Goal: Navigation & Orientation: Find specific page/section

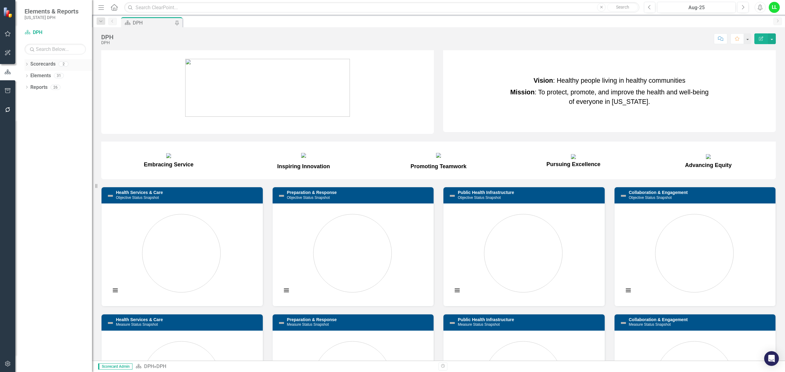
click at [25, 64] on icon "Dropdown" at bounding box center [27, 64] width 4 height 3
click at [38, 85] on link "PHIG" at bounding box center [63, 87] width 58 height 7
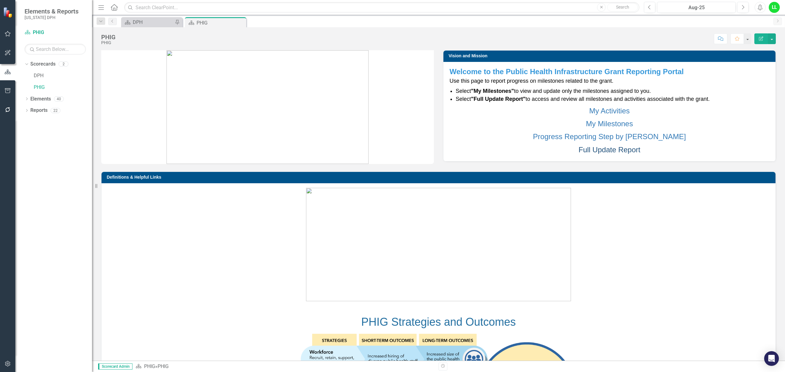
click at [607, 147] on link "Full Update Report" at bounding box center [610, 150] width 62 height 8
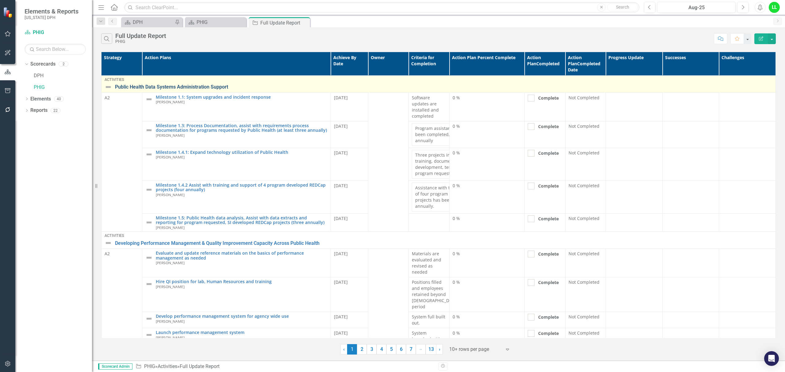
click at [128, 84] on link "Public Health Data Systems Administration Support" at bounding box center [444, 87] width 658 height 6
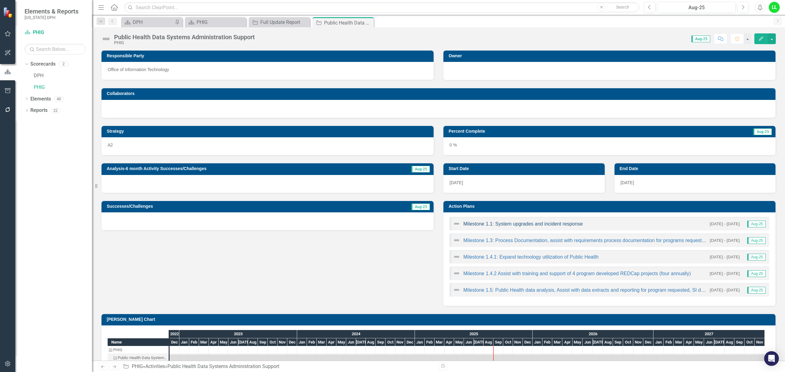
click at [475, 224] on link "Milestone 1.1: System upgrades and incident response" at bounding box center [524, 223] width 120 height 5
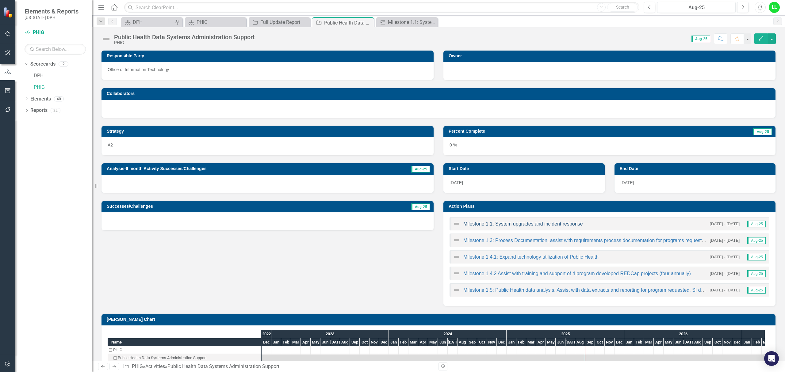
click at [499, 225] on link "Milestone 1.1: System upgrades and incident response" at bounding box center [524, 223] width 120 height 5
